Goal: Task Accomplishment & Management: Use online tool/utility

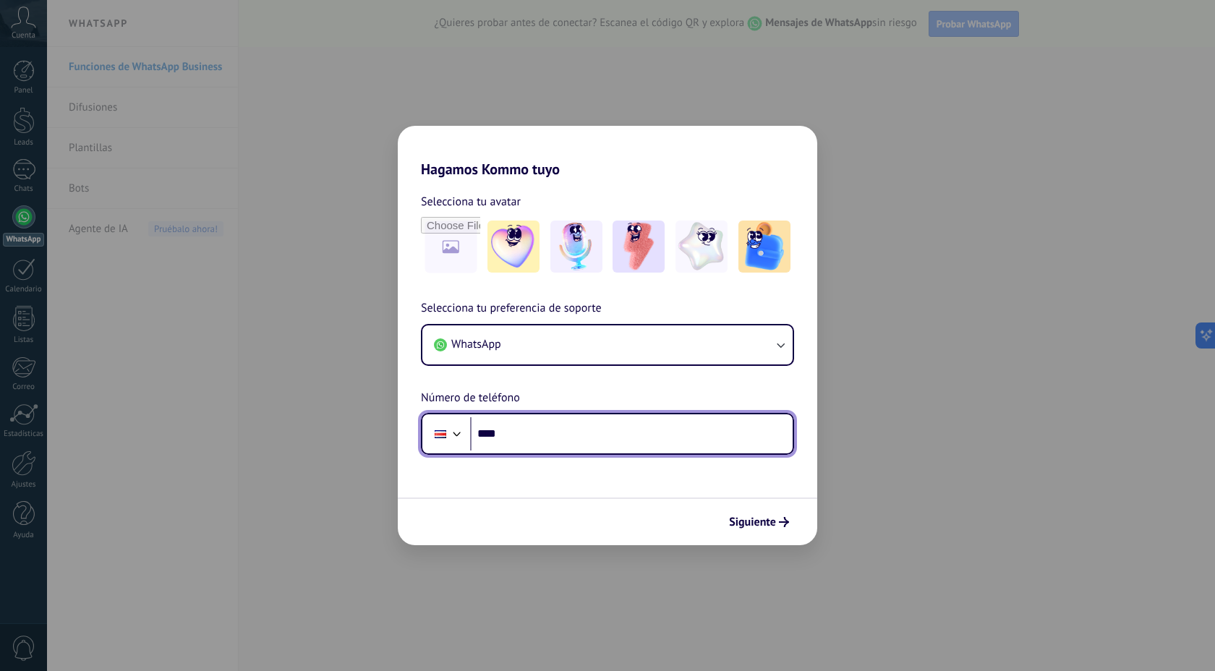
click at [532, 436] on input "****" at bounding box center [631, 433] width 322 height 33
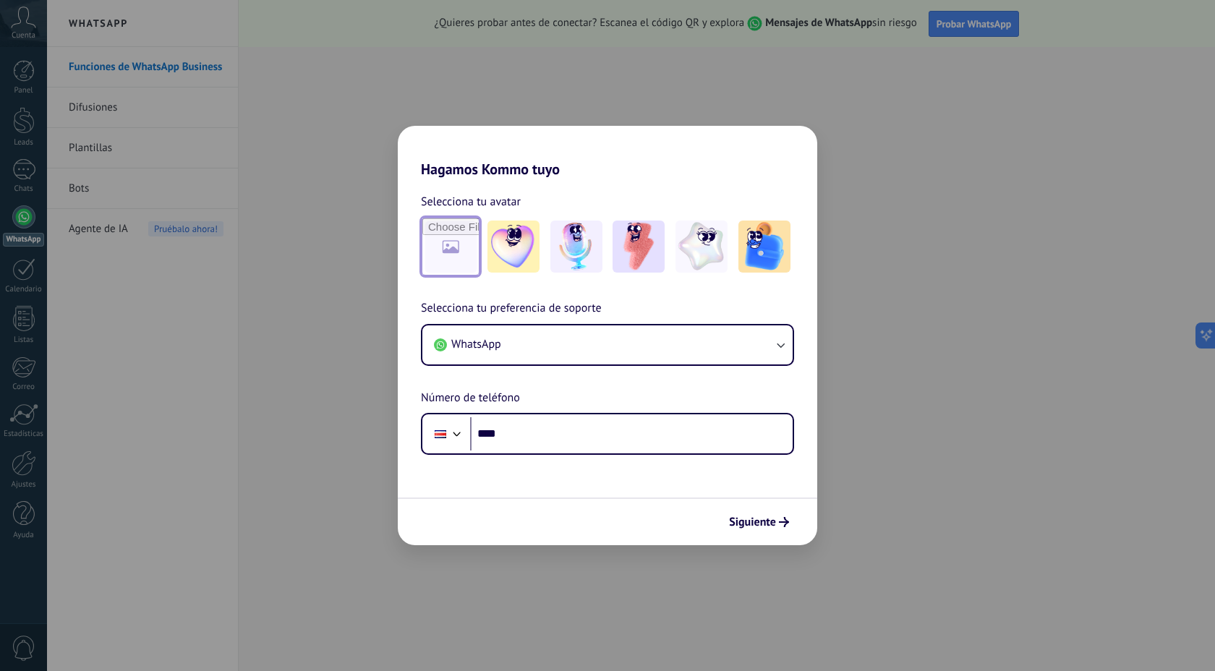
click at [473, 252] on input "file" at bounding box center [450, 246] width 56 height 56
click at [630, 254] on img at bounding box center [638, 247] width 52 height 52
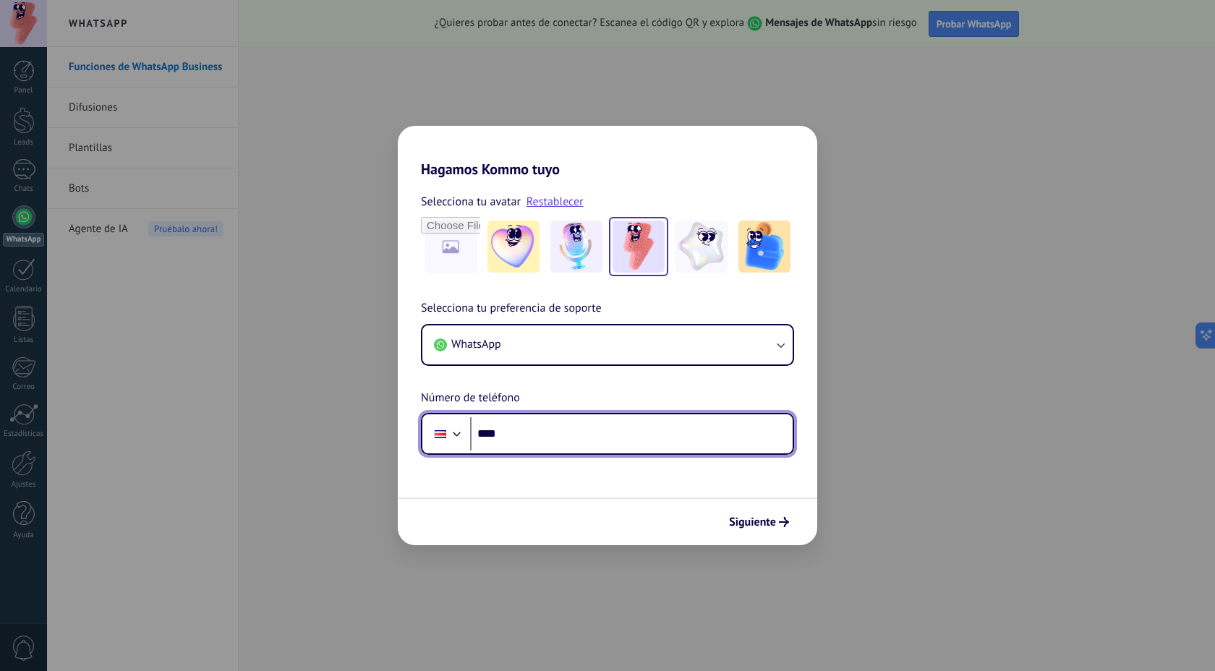
click at [525, 435] on input "****" at bounding box center [631, 433] width 322 height 33
type input "**********"
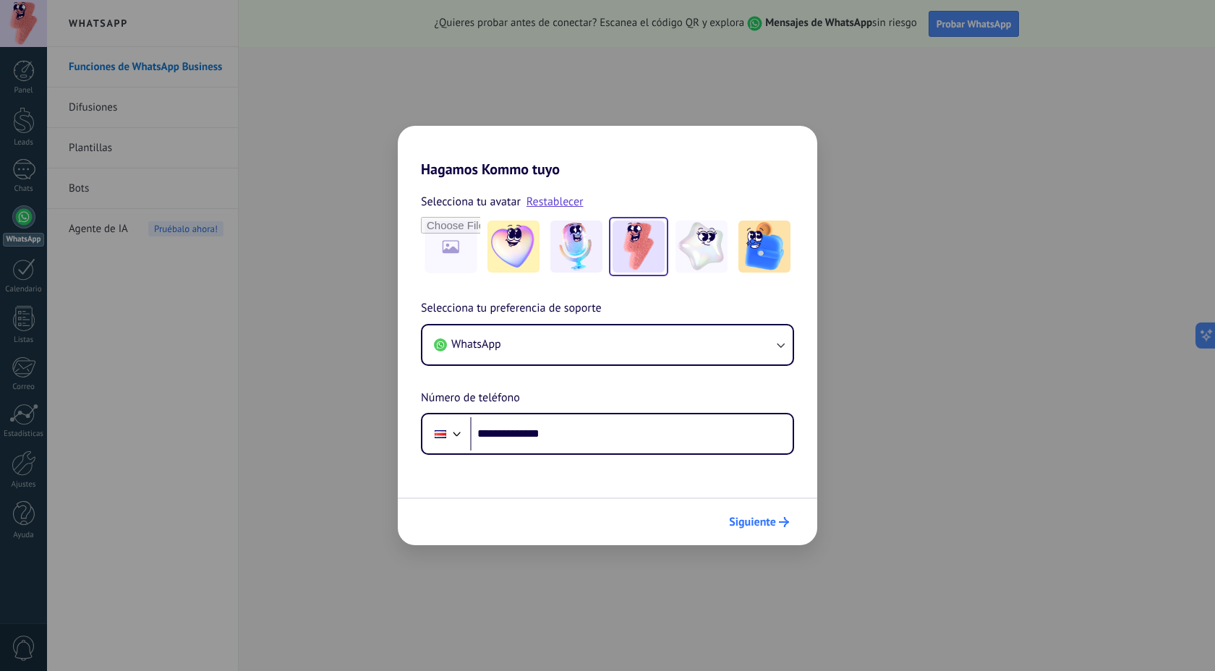
click at [764, 524] on span "Siguiente" at bounding box center [752, 522] width 47 height 10
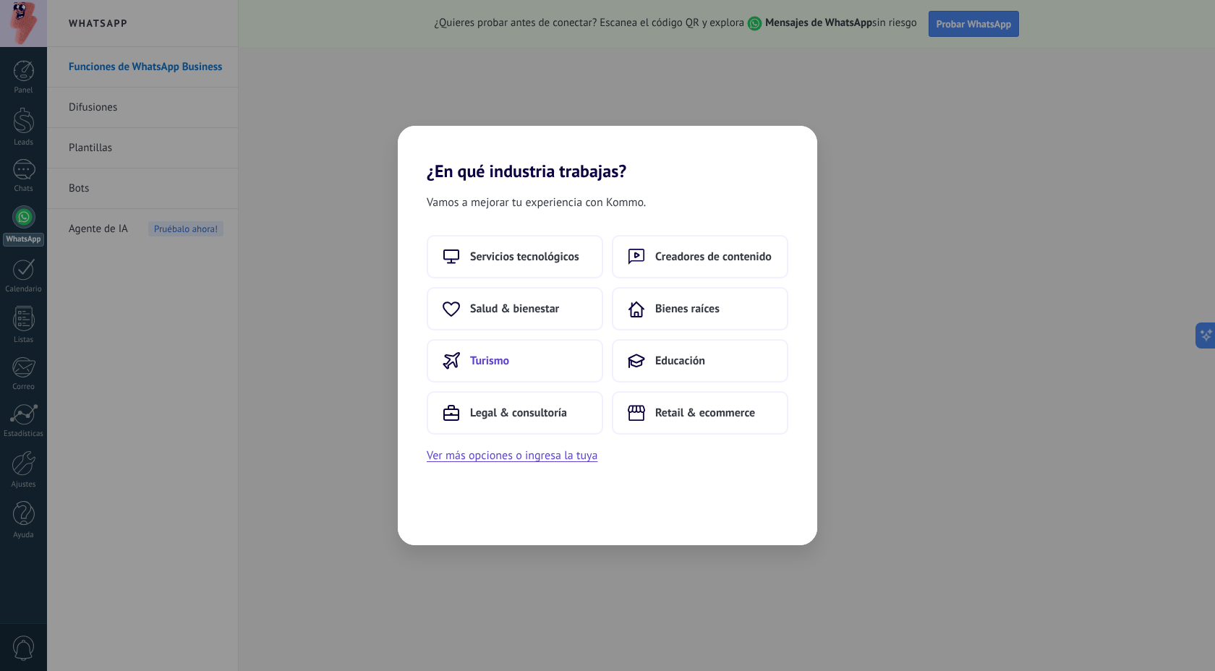
click at [505, 359] on span "Turismo" at bounding box center [489, 361] width 39 height 14
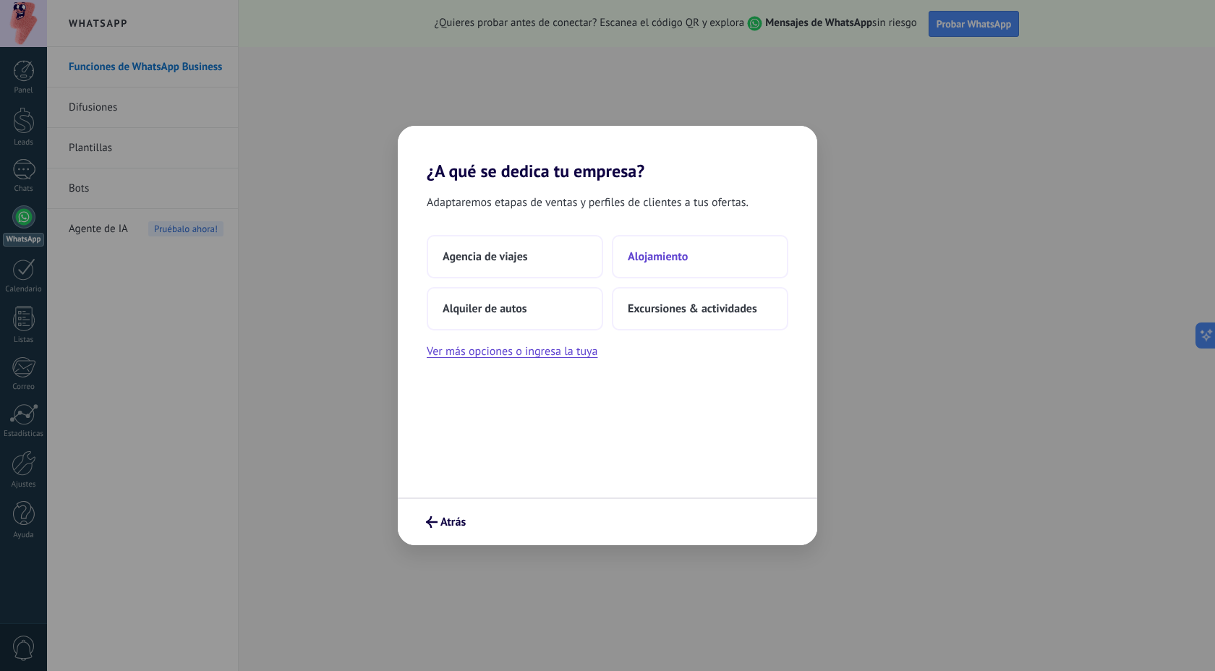
click at [648, 262] on span "Alojamiento" at bounding box center [658, 256] width 60 height 14
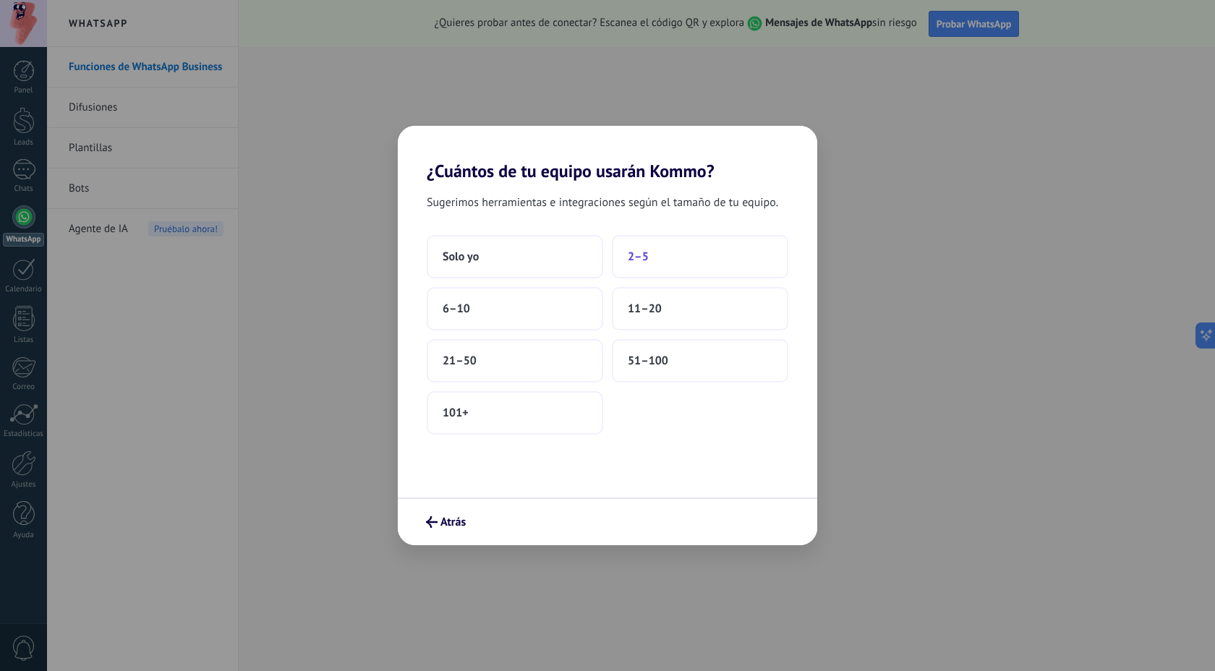
click at [643, 260] on span "2–5" at bounding box center [638, 256] width 21 height 14
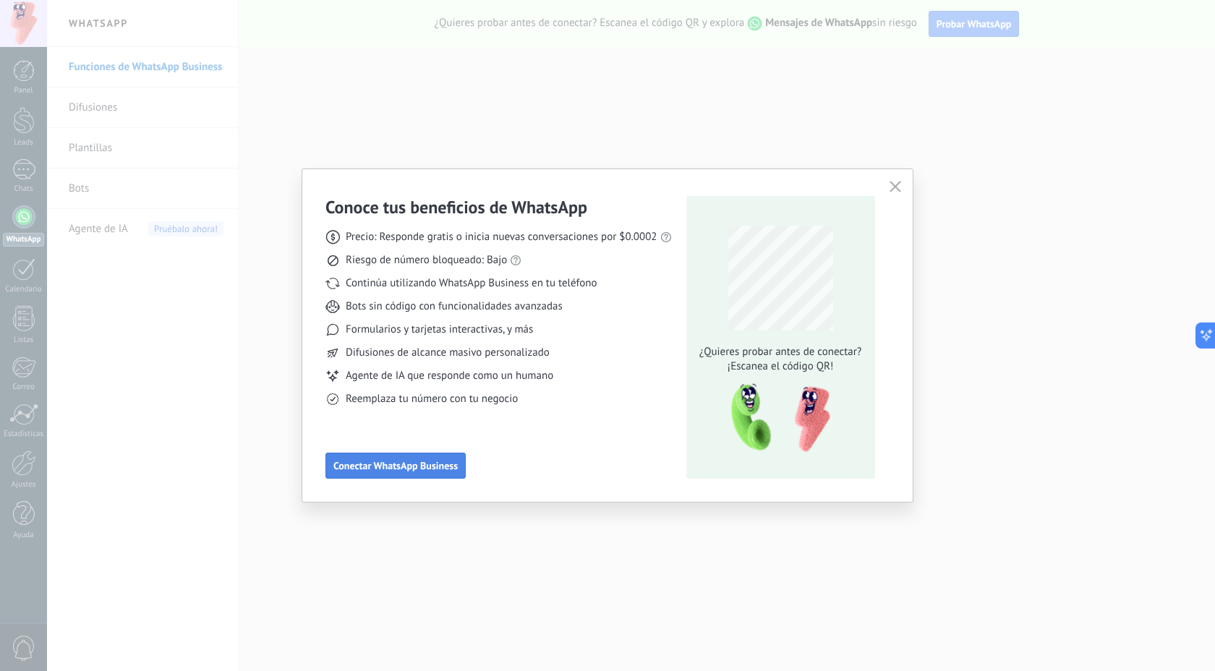
click at [414, 464] on span "Conectar WhatsApp Business" at bounding box center [395, 466] width 124 height 10
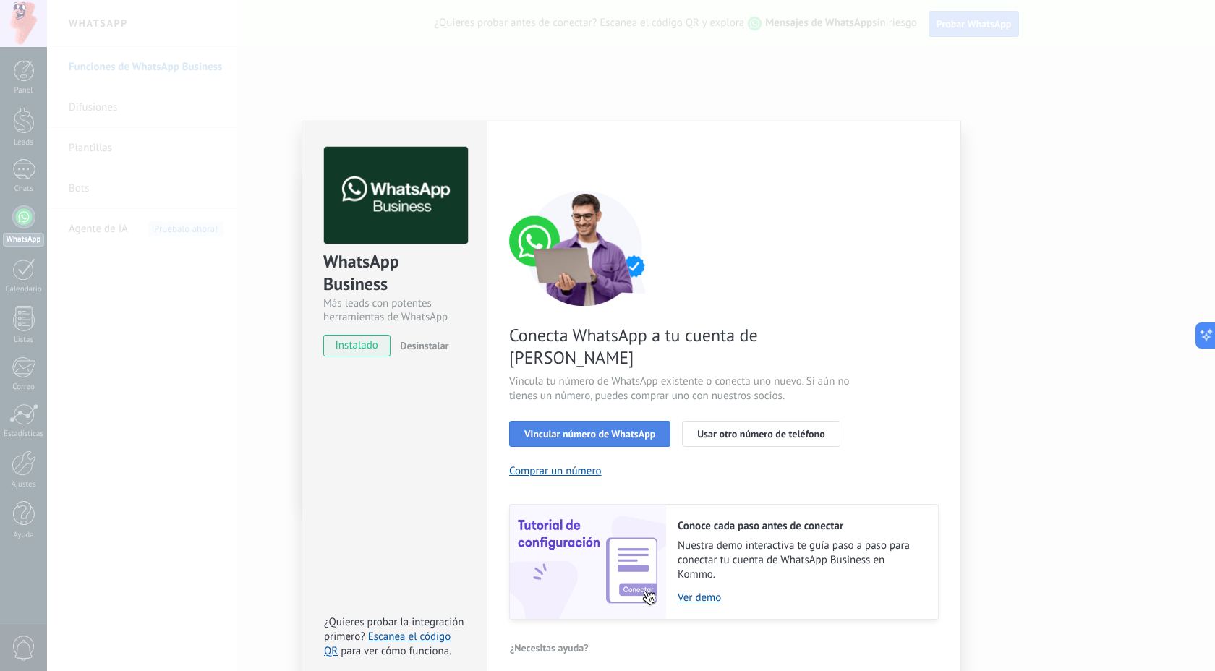
click at [619, 429] on span "Vincular número de WhatsApp" at bounding box center [589, 434] width 131 height 10
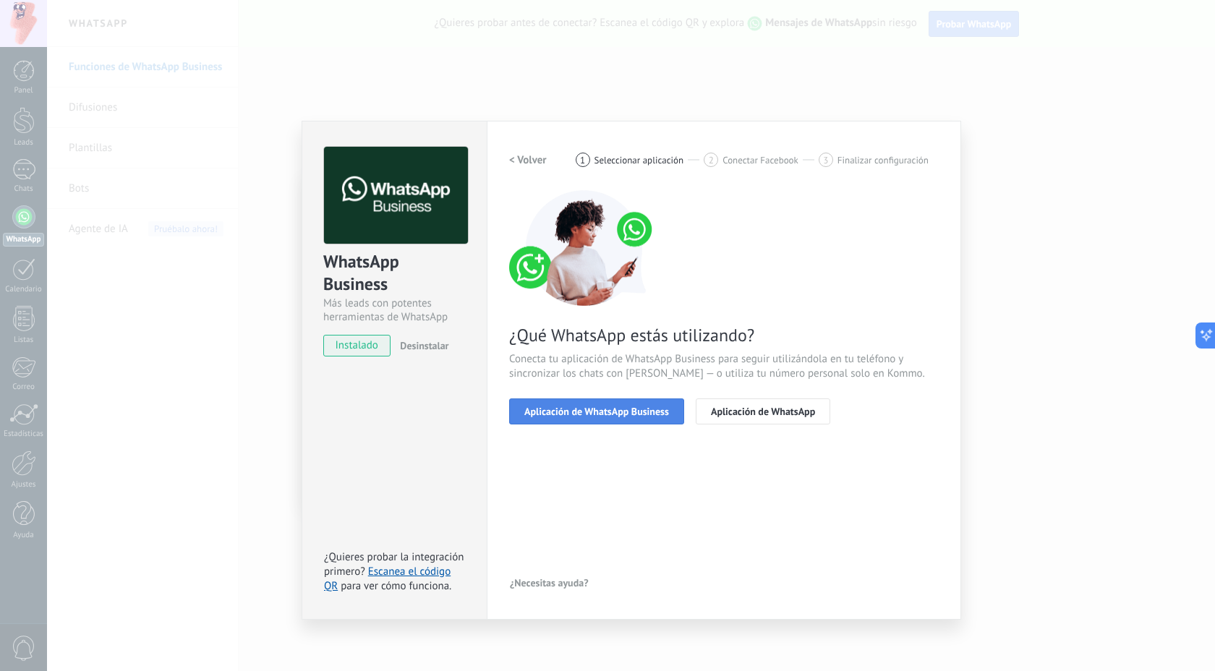
click at [627, 411] on span "Aplicación de WhatsApp Business" at bounding box center [596, 411] width 145 height 10
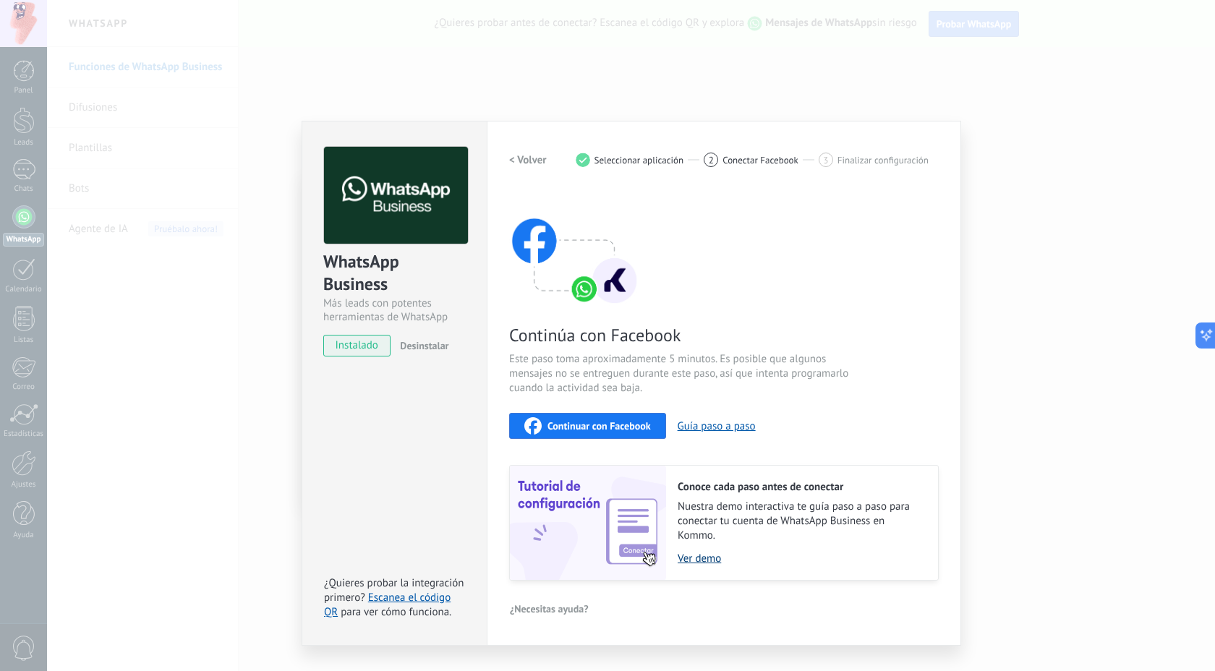
click at [706, 560] on link "Ver demo" at bounding box center [800, 559] width 246 height 14
click at [571, 422] on span "Continuar con Facebook" at bounding box center [598, 426] width 103 height 10
click at [601, 423] on span "Continuar con Facebook" at bounding box center [598, 426] width 103 height 10
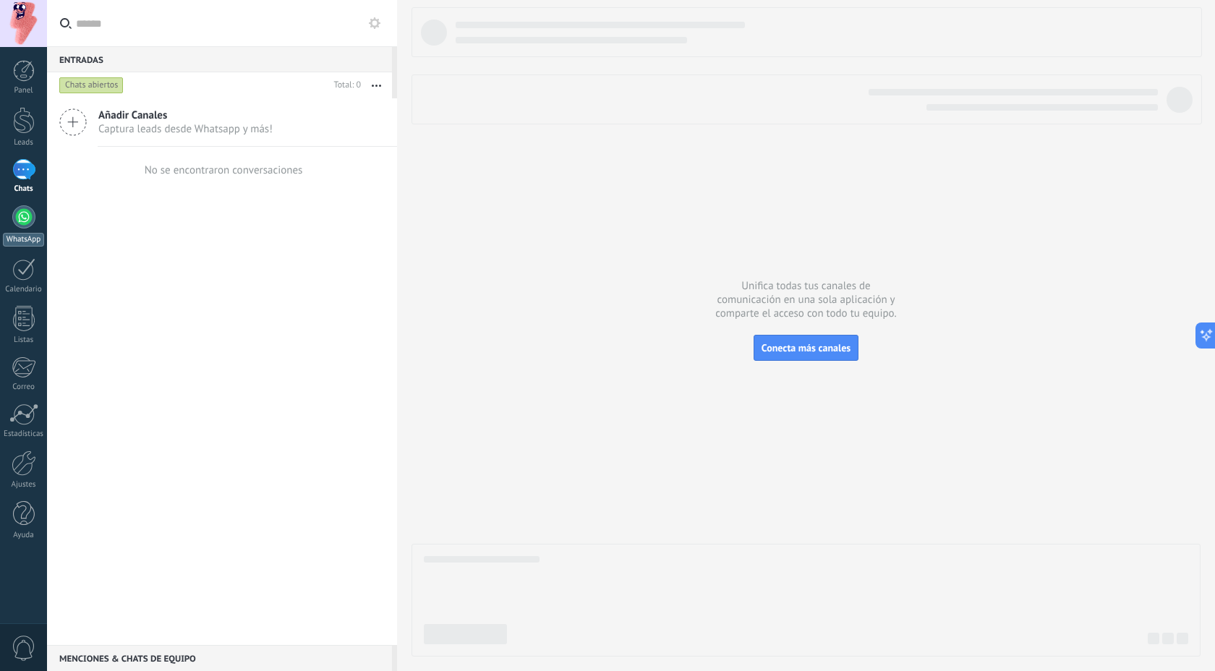
click at [24, 215] on div at bounding box center [23, 216] width 23 height 23
